Goal: Information Seeking & Learning: Find specific fact

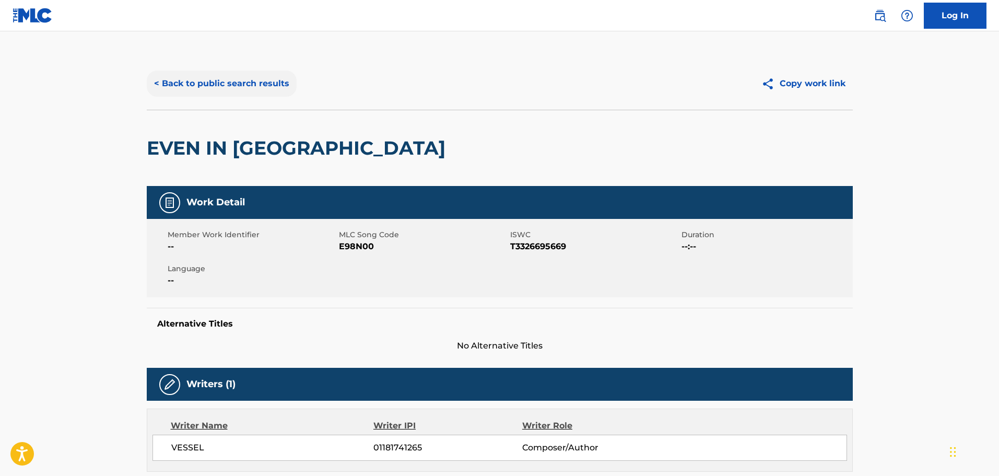
click at [219, 96] on button "< Back to public search results" at bounding box center [222, 83] width 150 height 26
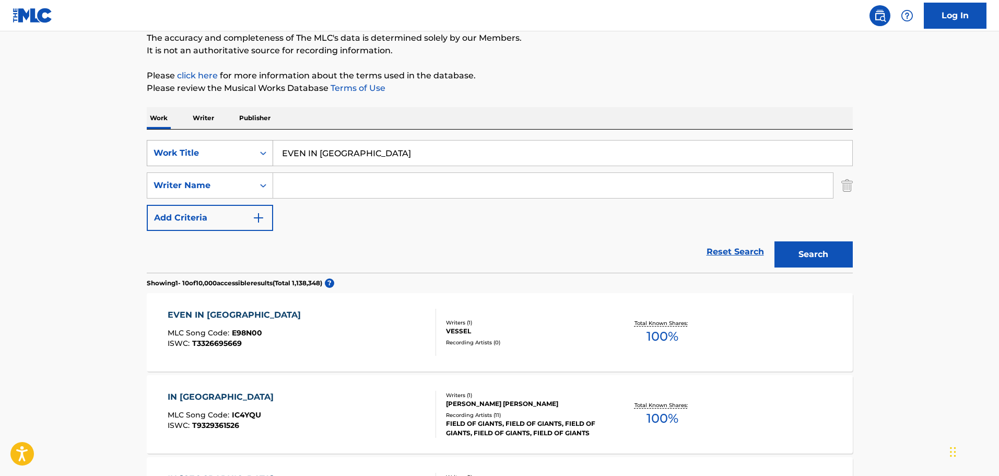
drag, startPoint x: 392, startPoint y: 156, endPoint x: 232, endPoint y: 158, distance: 160.3
click at [233, 158] on div "SearchWithCriteria65d0eb35-2191-4f26-ae97-6c5655e33e28 Work Title EVEN IN [GEOG…" at bounding box center [500, 153] width 706 height 26
type input "PAST SELF"
type input "VESSEL"
click at [774, 241] on button "Search" at bounding box center [813, 254] width 78 height 26
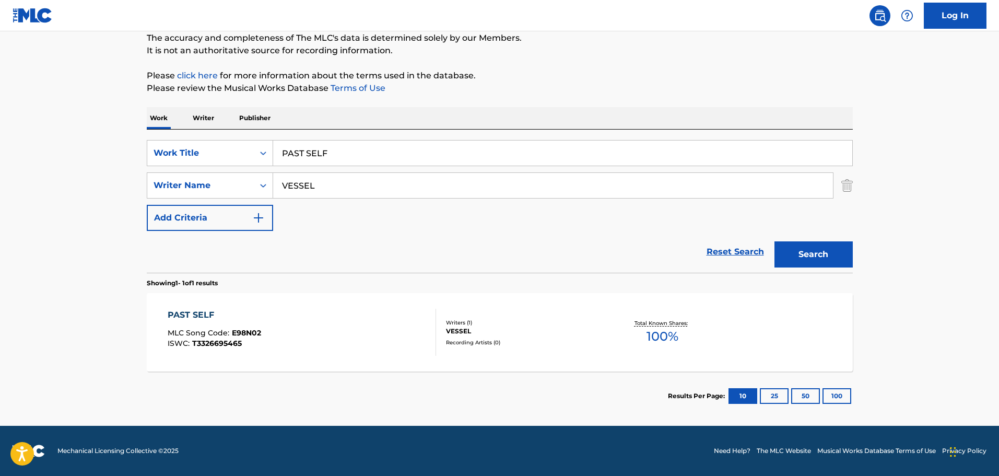
click at [365, 330] on div "PAST SELF MLC Song Code : E98N02 ISWC : T3326695465" at bounding box center [302, 332] width 268 height 47
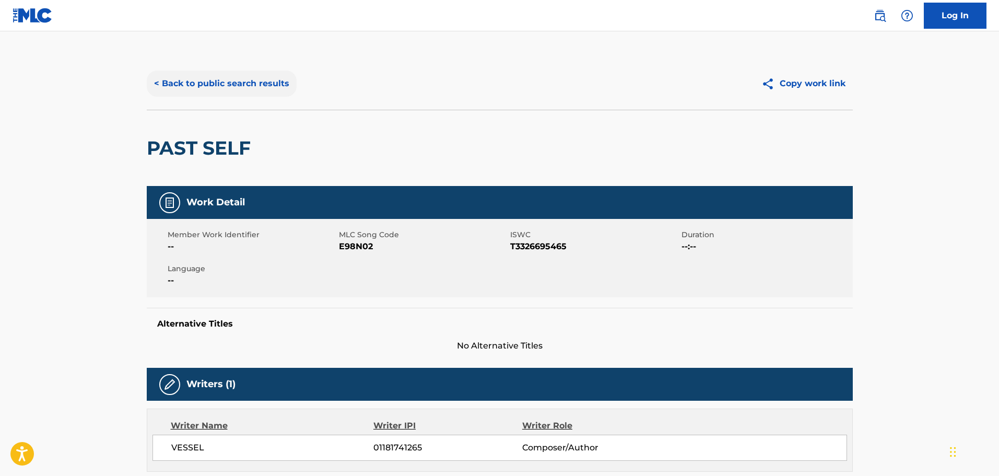
click at [208, 95] on button "< Back to public search results" at bounding box center [222, 83] width 150 height 26
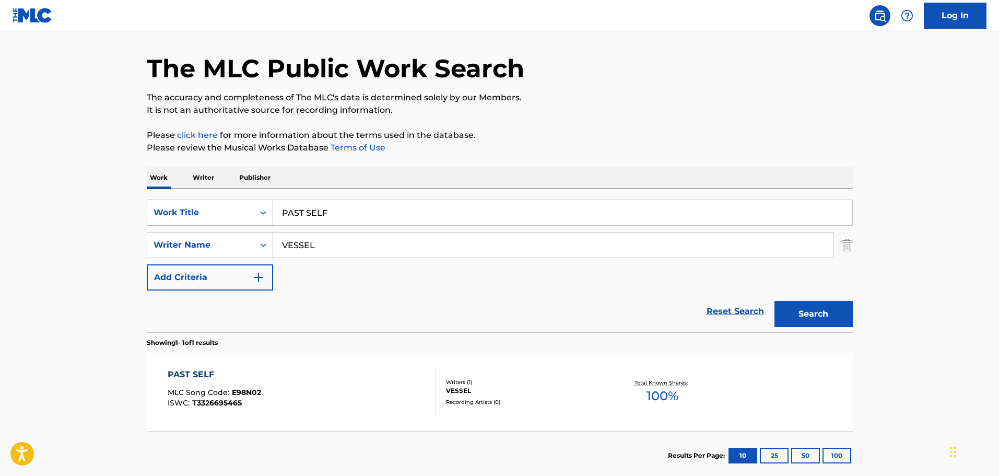
drag, startPoint x: 400, startPoint y: 219, endPoint x: 213, endPoint y: 204, distance: 187.6
click at [213, 204] on div "SearchWithCriteria65d0eb35-2191-4f26-ae97-6c5655e33e28 Work Title PAST SELF" at bounding box center [500, 212] width 706 height 26
type input "OLIVE TREE"
drag, startPoint x: 324, startPoint y: 246, endPoint x: 241, endPoint y: 246, distance: 83.0
click at [241, 246] on div "SearchWithCriteria9138fd2c-5ea4-4efd-9406-d8ddbe346d76 Writer Name VESSEL" at bounding box center [500, 245] width 706 height 26
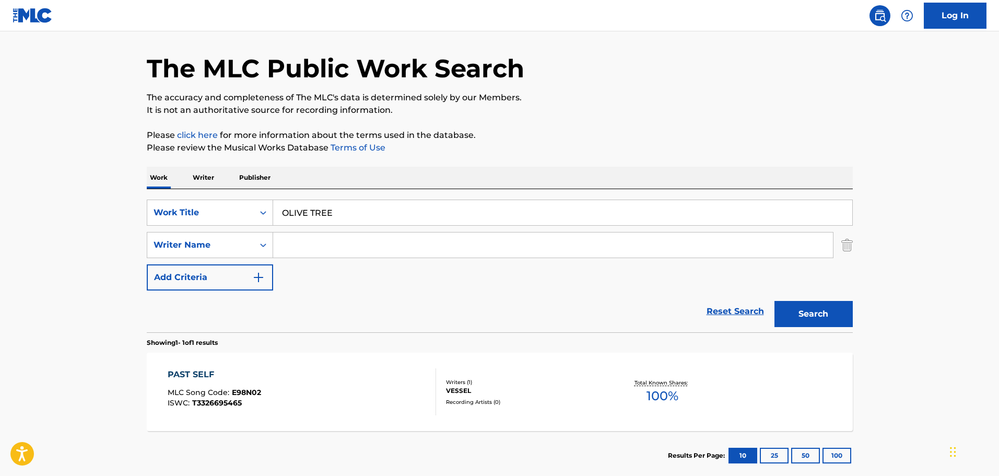
drag, startPoint x: 292, startPoint y: 249, endPoint x: 283, endPoint y: 260, distance: 14.1
drag, startPoint x: 283, startPoint y: 260, endPoint x: 292, endPoint y: 280, distance: 22.7
click at [290, 305] on div "Reset Search Search" at bounding box center [500, 311] width 706 height 42
paste input "[PERSON_NAME]"
type input "[PERSON_NAME]"
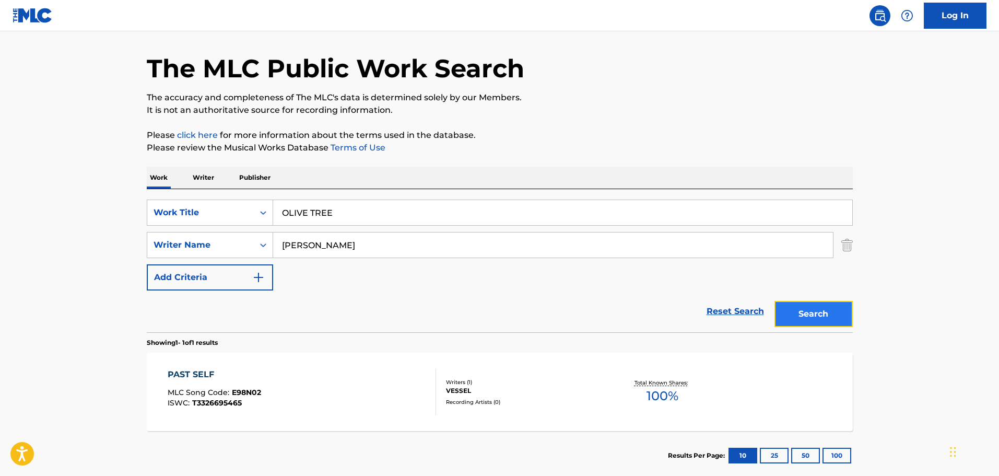
click at [803, 307] on button "Search" at bounding box center [813, 314] width 78 height 26
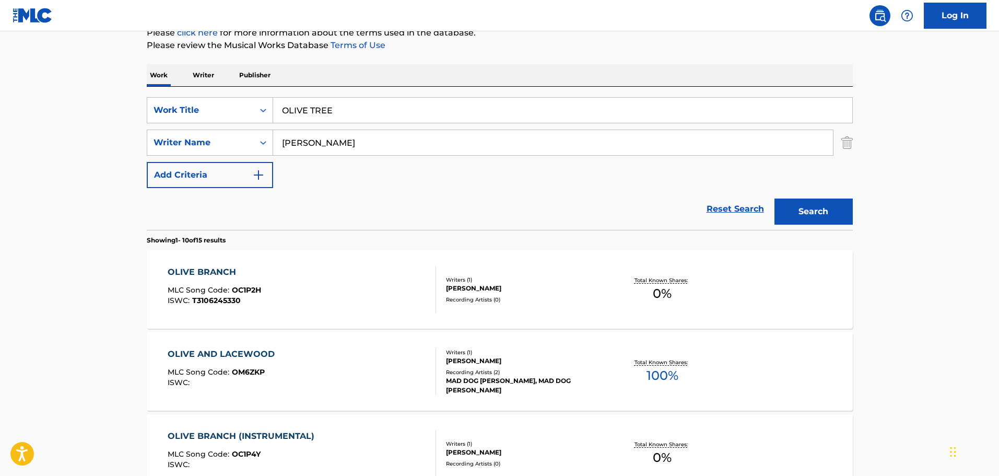
scroll to position [137, 0]
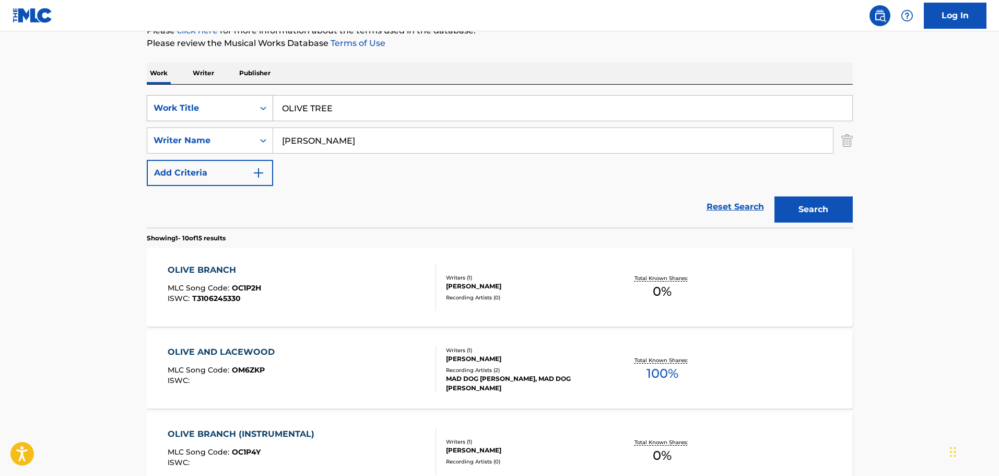
drag, startPoint x: 400, startPoint y: 104, endPoint x: 255, endPoint y: 99, distance: 145.3
click at [255, 99] on div "SearchWithCriteria65d0eb35-2191-4f26-ae97-6c5655e33e28 Work Title OLIVE TREE" at bounding box center [500, 108] width 706 height 26
type input "IF YOU GET LONELY"
paste input "[PERSON_NAME]"
type input "[PERSON_NAME]"
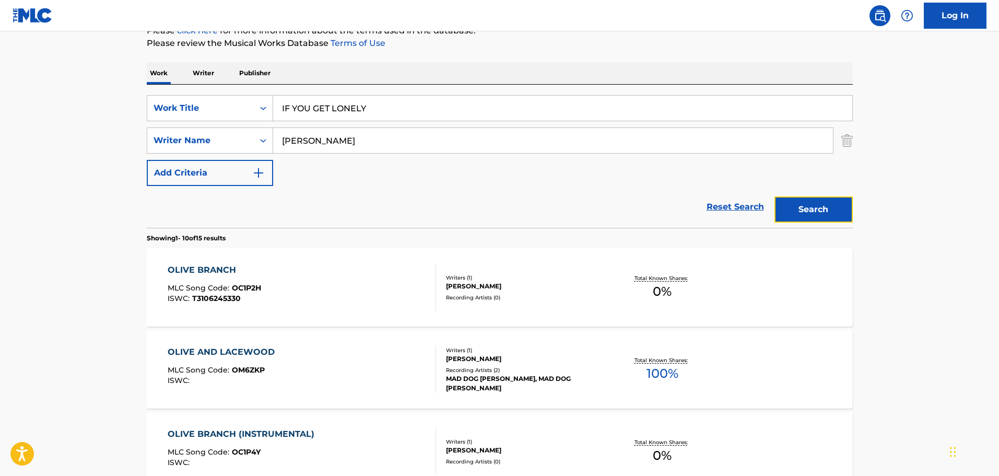
click at [805, 211] on button "Search" at bounding box center [813, 209] width 78 height 26
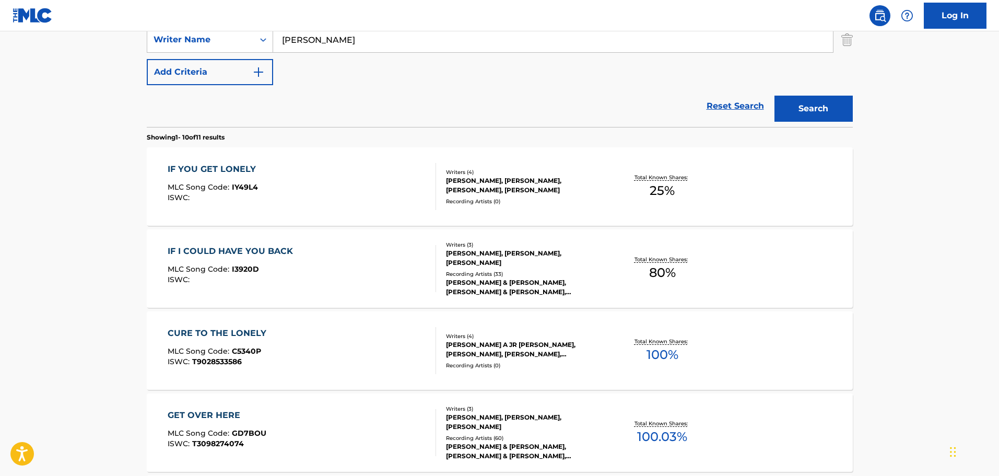
scroll to position [242, 0]
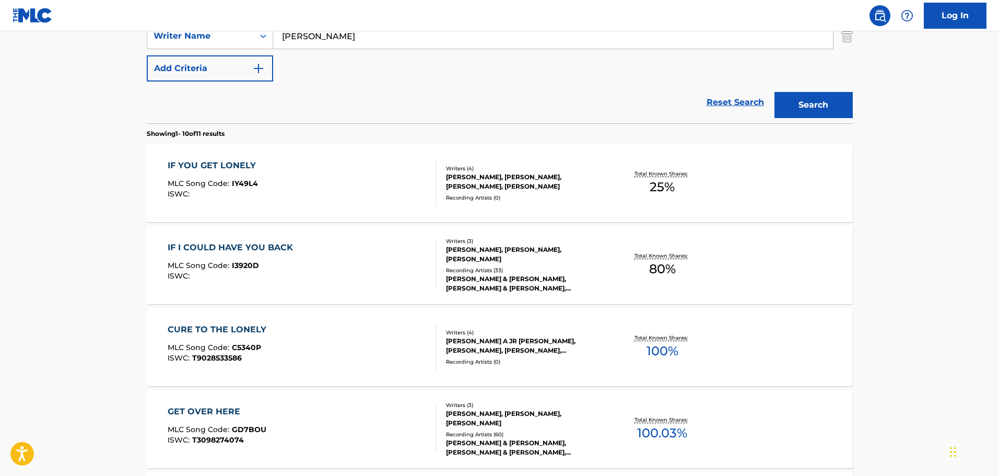
click at [332, 189] on div "IF YOU GET LONELY MLC Song Code : IY49L4 ISWC :" at bounding box center [302, 182] width 268 height 47
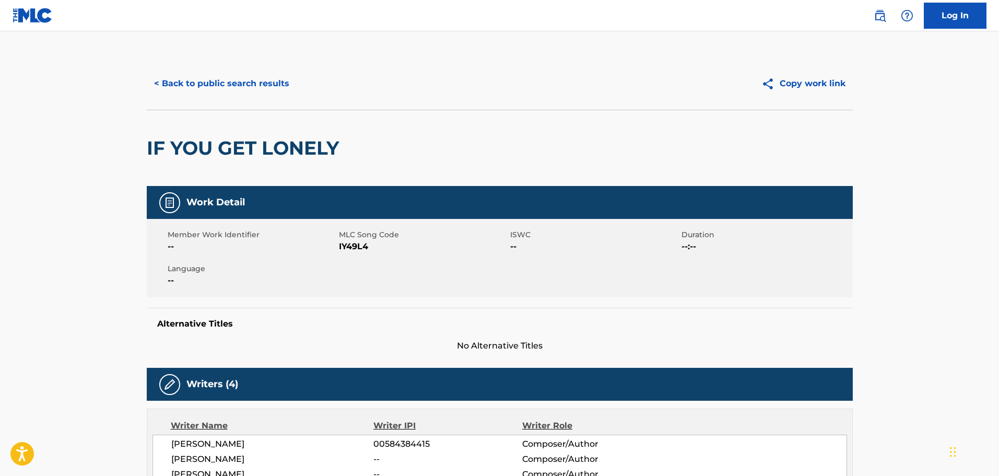
click at [230, 69] on div "< Back to public search results Copy work link" at bounding box center [500, 83] width 706 height 52
click at [277, 85] on button "< Back to public search results" at bounding box center [222, 83] width 150 height 26
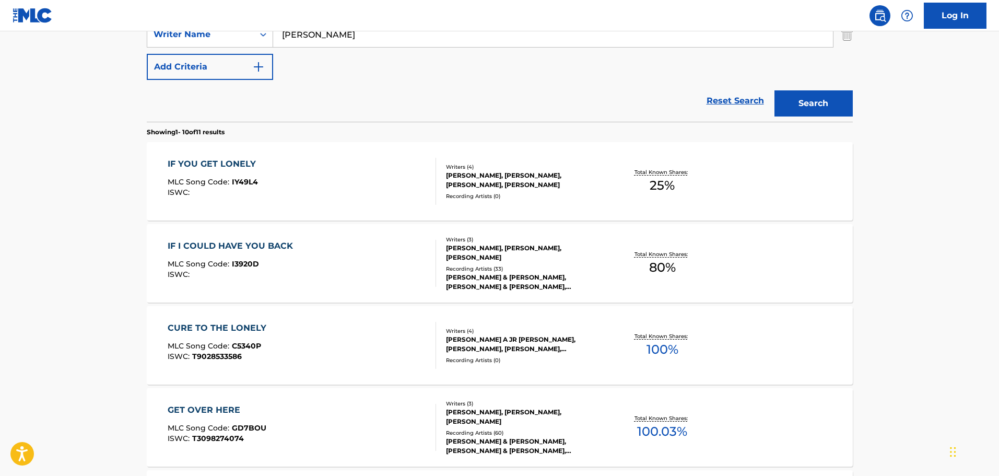
scroll to position [145, 0]
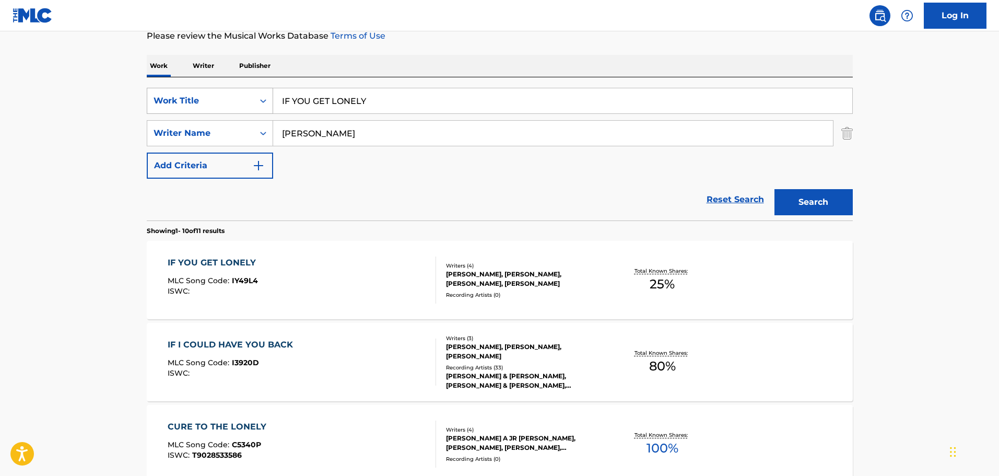
drag, startPoint x: 401, startPoint y: 97, endPoint x: 202, endPoint y: 97, distance: 199.0
click at [204, 98] on div "SearchWithCriteria65d0eb35-2191-4f26-ae97-6c5655e33e28 Work Title IF YOU GET LO…" at bounding box center [500, 101] width 706 height 26
type input "NEXT TO NOTHING"
click at [774, 189] on button "Search" at bounding box center [813, 202] width 78 height 26
